Goal: Task Accomplishment & Management: Use online tool/utility

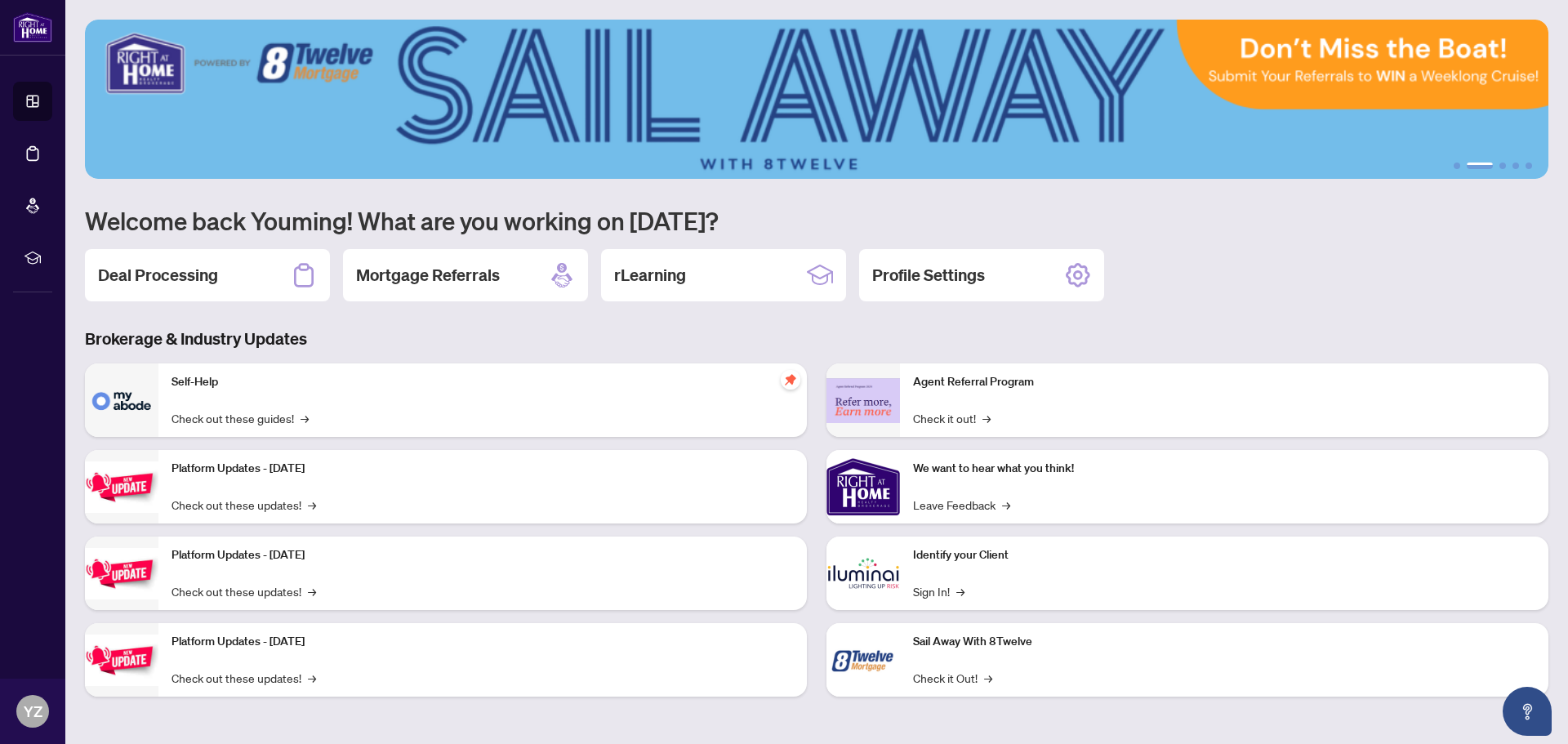
click at [152, 71] on img at bounding box center [817, 99] width 1463 height 159
click at [208, 280] on h2 "Deal Processing" at bounding box center [157, 275] width 120 height 23
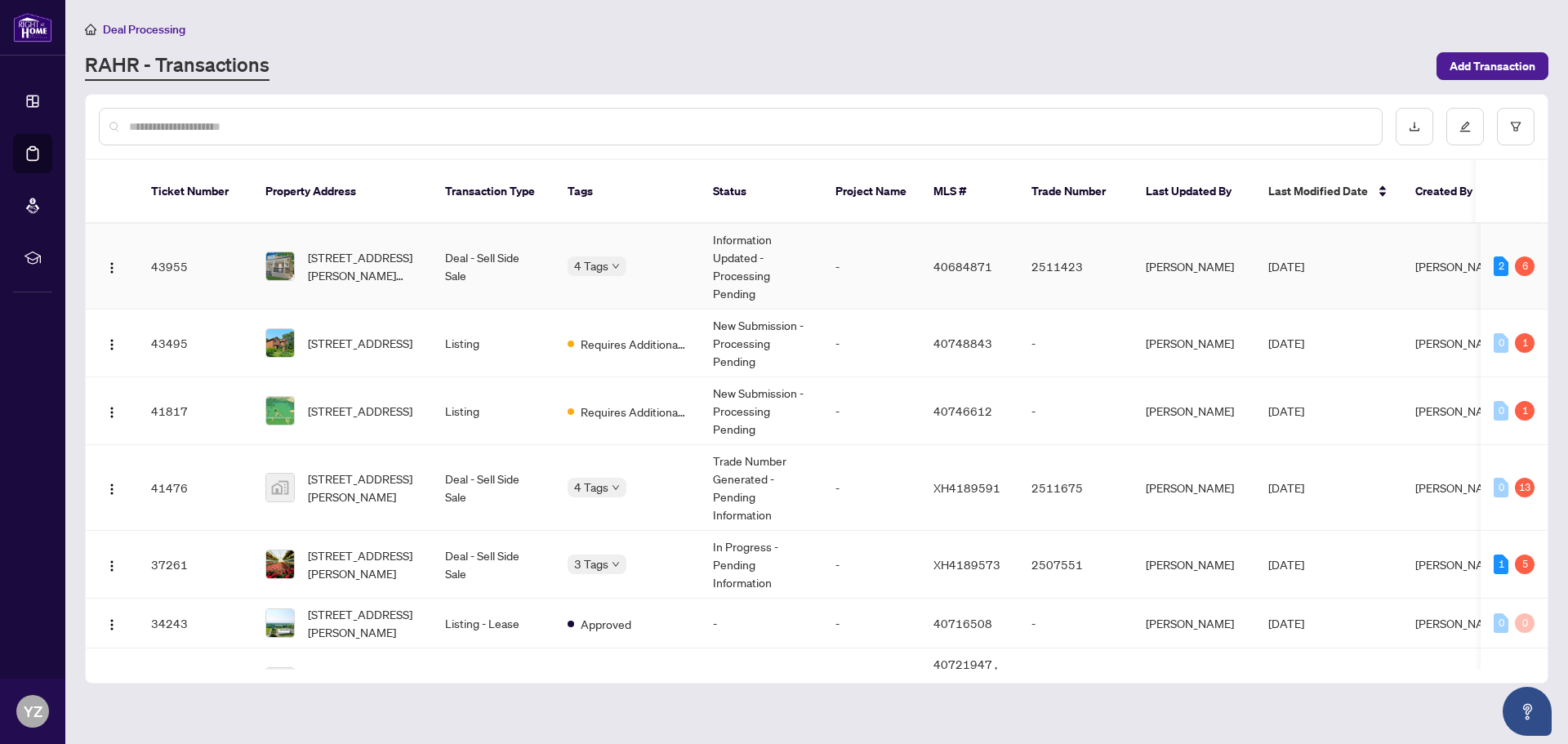
click at [494, 239] on td "Deal - Sell Side Sale" at bounding box center [493, 266] width 122 height 85
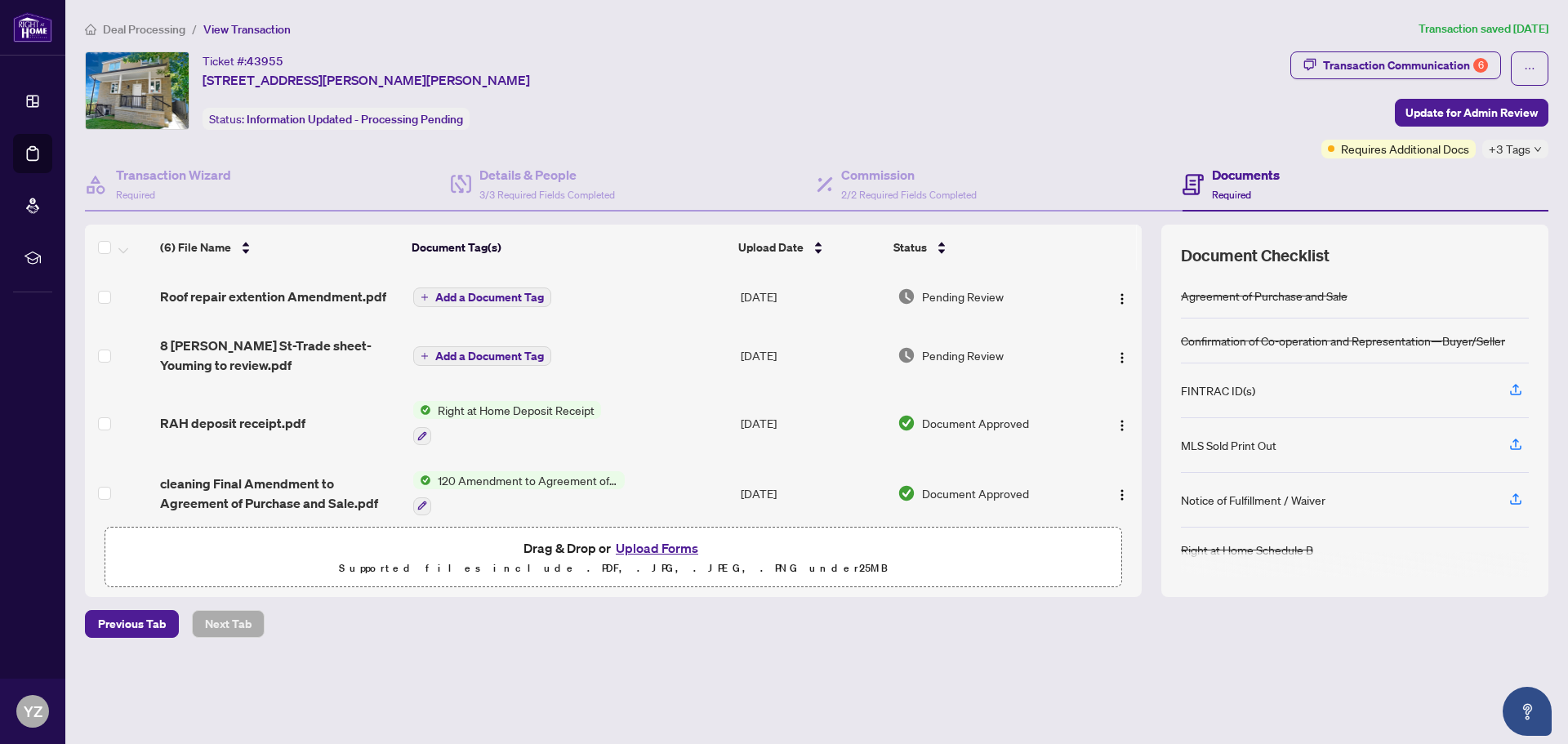
click at [673, 547] on button "Upload Forms" at bounding box center [657, 547] width 92 height 21
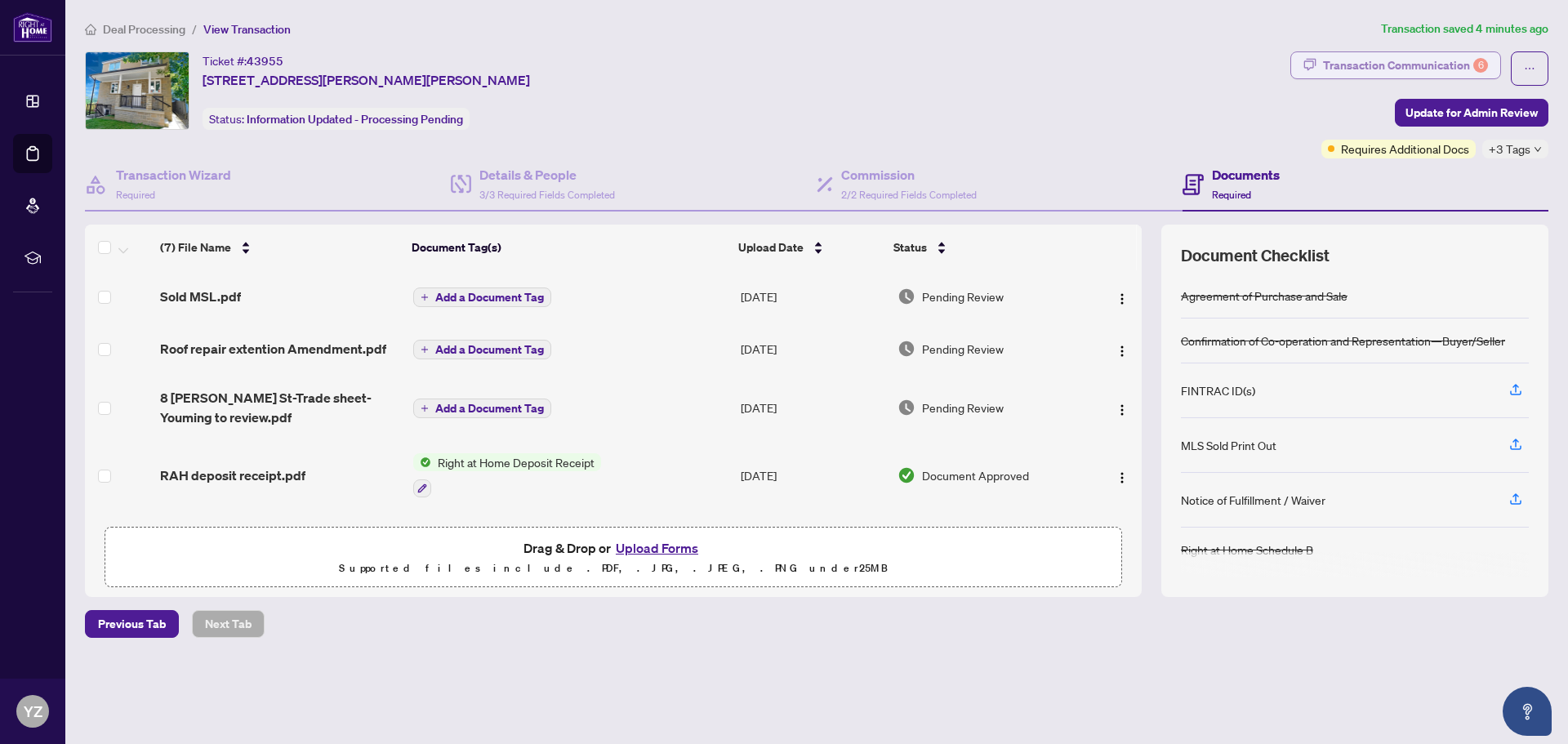
click at [1402, 66] on div "Transaction Communication 6" at bounding box center [1405, 64] width 165 height 26
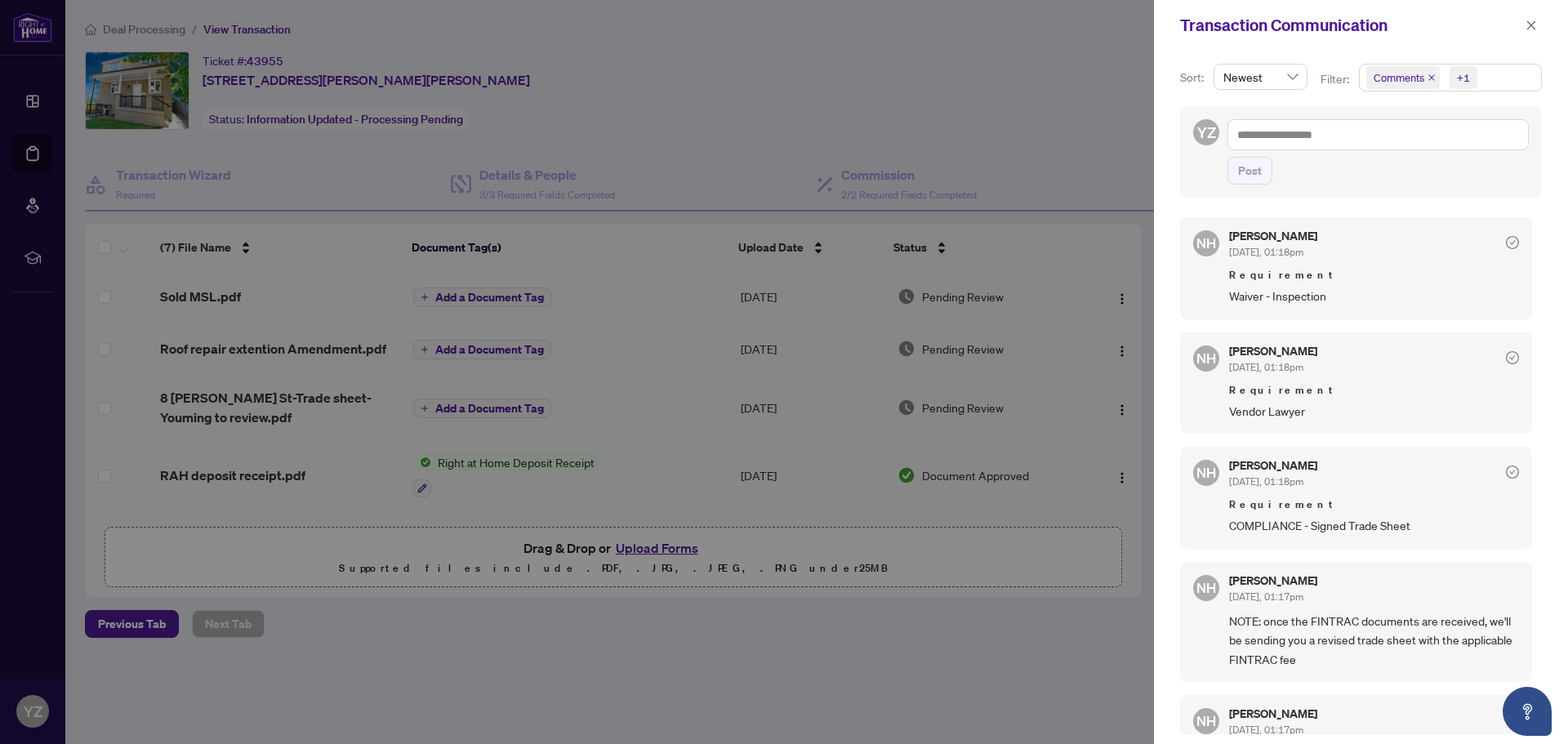
click at [1092, 81] on div at bounding box center [784, 372] width 1568 height 744
click at [1531, 21] on icon "close" at bounding box center [1531, 25] width 12 height 12
